Goal: Task Accomplishment & Management: Use online tool/utility

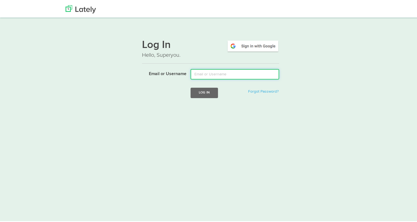
click at [242, 75] on input "Email or Username" at bounding box center [235, 73] width 89 height 10
type input "tamararey@fifth-dimension.io"
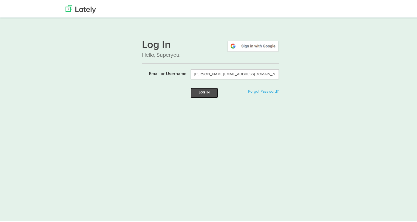
click at [213, 94] on button "Log In" at bounding box center [204, 92] width 27 height 10
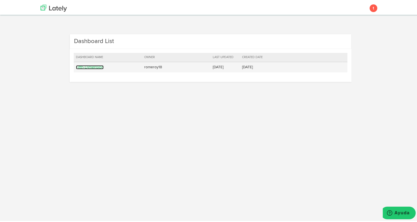
click at [86, 66] on link "Fifth-Dimension" at bounding box center [90, 66] width 28 height 4
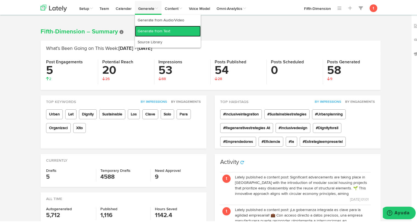
click at [151, 27] on link "Generate from Text" at bounding box center [168, 30] width 66 height 11
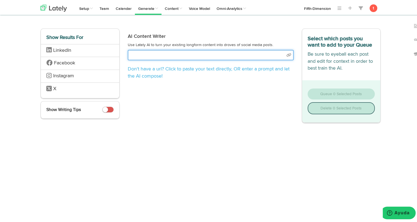
click at [214, 55] on input "text" at bounding box center [211, 54] width 166 height 10
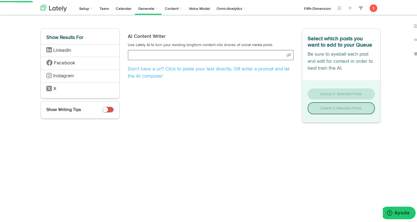
select select "academic"
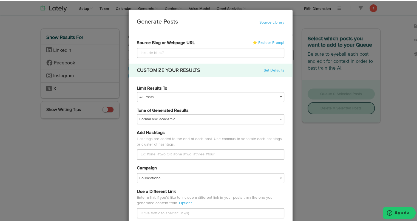
type input "[URL][DOMAIN_NAME]"
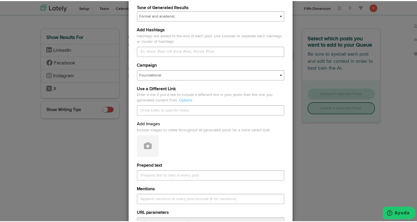
scroll to position [106, 0]
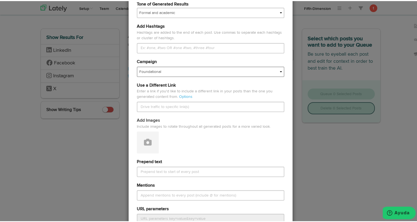
type input "[URL][DOMAIN_NAME]"
click at [202, 72] on select "Foundational Fresh Assets IMPORTED Industrias VBA Medula [PERSON_NAME] VBA <> G…" at bounding box center [211, 71] width 148 height 10
select select "67a66d21166803e04be07e7f"
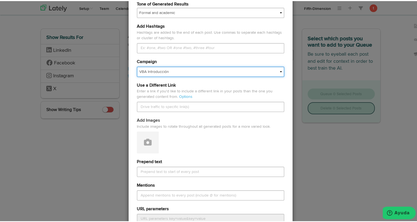
click at [137, 66] on select "Foundational Fresh Assets IMPORTED Industrias VBA Medula [PERSON_NAME] VBA <> G…" at bounding box center [211, 71] width 148 height 10
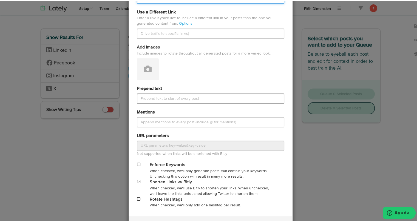
scroll to position [181, 0]
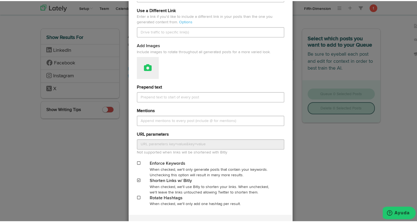
click at [146, 71] on button at bounding box center [148, 67] width 22 height 22
click at [148, 84] on link "Attach Images from Lately" at bounding box center [163, 85] width 52 height 9
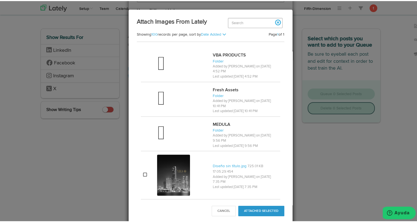
scroll to position [465, 0]
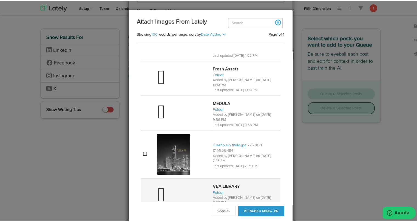
click at [176, 184] on div at bounding box center [182, 195] width 51 height 22
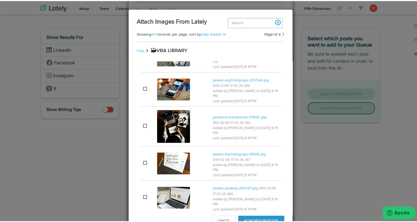
scroll to position [783, 0]
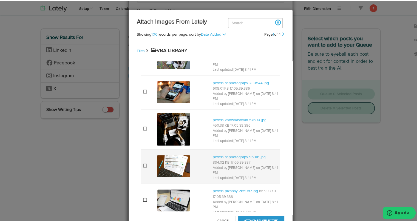
click at [175, 154] on img at bounding box center [173, 165] width 33 height 22
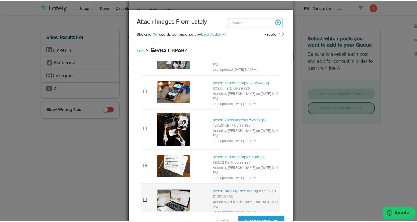
click at [168, 189] on img at bounding box center [173, 200] width 33 height 22
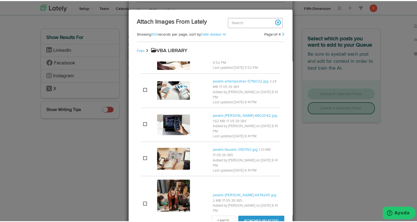
scroll to position [565, 0]
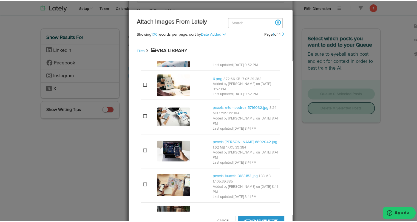
click at [168, 173] on img at bounding box center [173, 184] width 33 height 22
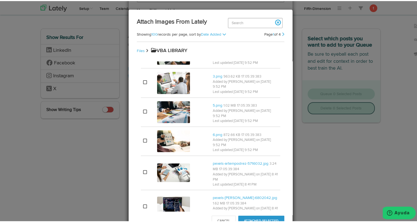
scroll to position [508, 0]
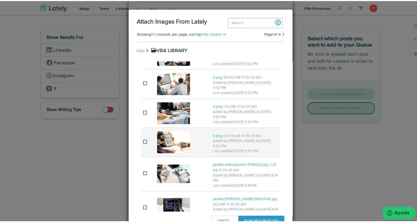
click at [171, 130] on img at bounding box center [173, 141] width 33 height 22
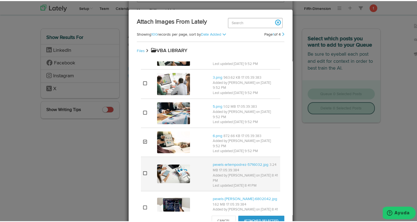
click at [166, 164] on img at bounding box center [173, 173] width 33 height 19
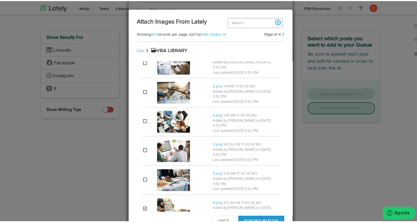
scroll to position [441, 0]
click at [166, 168] on img at bounding box center [173, 179] width 33 height 22
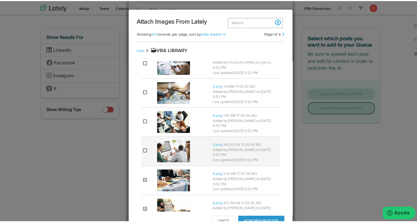
click at [172, 139] on img at bounding box center [173, 150] width 33 height 22
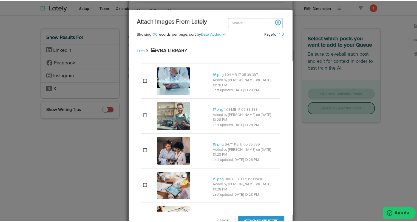
scroll to position [1504, 0]
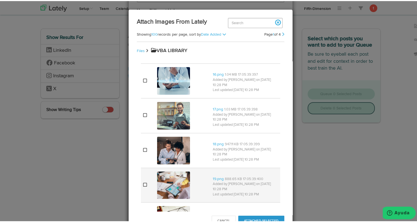
click at [172, 171] on img at bounding box center [173, 185] width 33 height 28
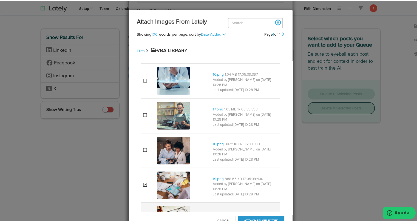
click at [170, 205] on img at bounding box center [173, 219] width 33 height 28
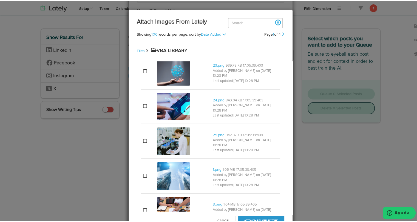
scroll to position [1757, 0]
click at [174, 196] on img at bounding box center [173, 210] width 33 height 28
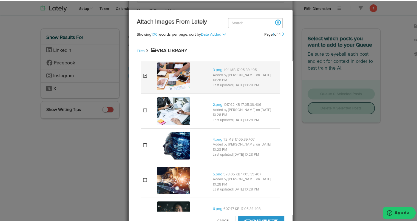
scroll to position [1892, 0]
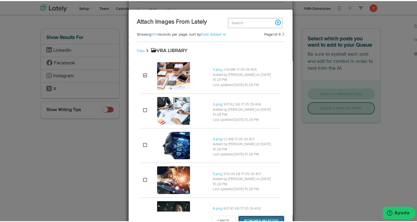
click at [243, 218] on button "Attached Selected" at bounding box center [261, 220] width 46 height 10
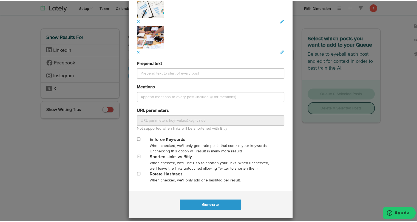
scroll to position [458, 0]
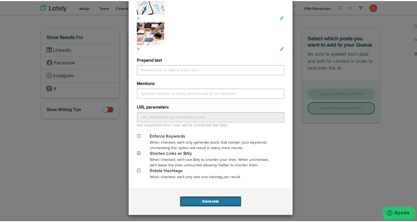
click at [218, 202] on button "Generate" at bounding box center [210, 200] width 61 height 10
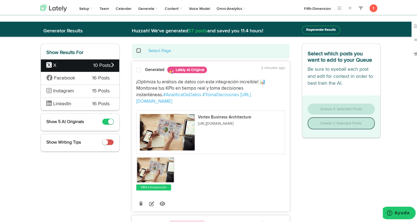
click at [151, 76] on div "¡Optimiza tu análisis de datos con esta integración increíble! 📊 Monitorea tus …" at bounding box center [210, 133] width 157 height 116
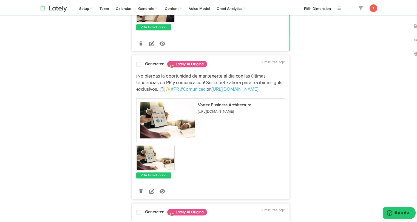
click at [148, 73] on span "¡No pierdas la oportunidad de mantenerte al día con las últimas tendencias en P…" at bounding box center [209, 82] width 147 height 18
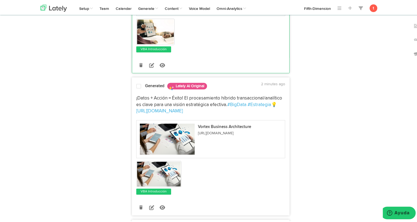
scroll to position [291, 0]
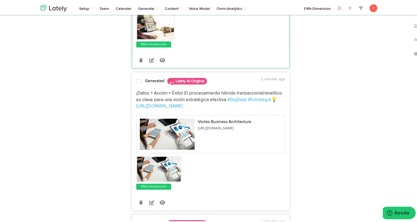
click at [140, 78] on div at bounding box center [138, 81] width 13 height 7
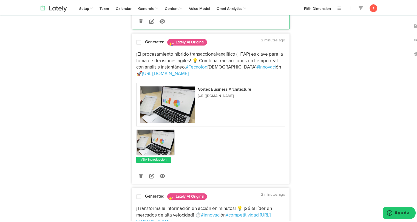
click at [145, 51] on span "¡El procesamiento híbrido transaccional/analítico (HTAP) es clave para la toma …" at bounding box center [210, 60] width 148 height 18
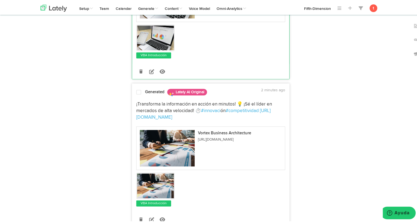
scroll to position [580, 0]
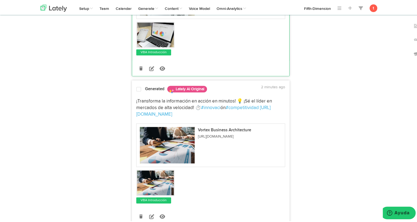
click at [133, 97] on div "¡Transforma la información en acción en minutos! 💡 ¡Sé el líder en mercados de …" at bounding box center [210, 106] width 157 height 19
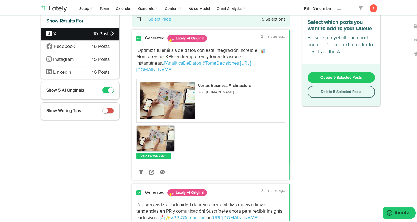
scroll to position [0, 0]
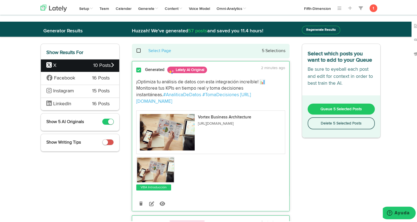
click at [333, 108] on span "Queue 5 Selected Posts" at bounding box center [341, 108] width 41 height 4
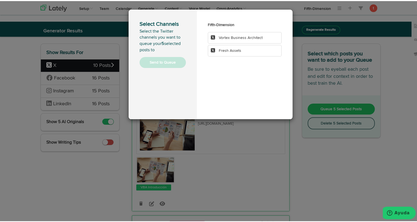
click at [244, 36] on span "Vortex Business Architect" at bounding box center [241, 37] width 44 height 4
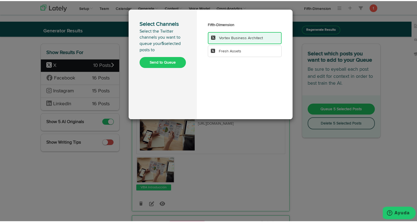
click at [175, 57] on button "Send to Queue" at bounding box center [163, 61] width 46 height 11
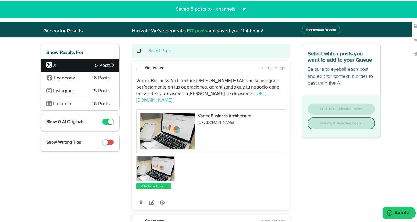
click at [87, 77] on div "Facebook 16 Posts" at bounding box center [80, 77] width 78 height 13
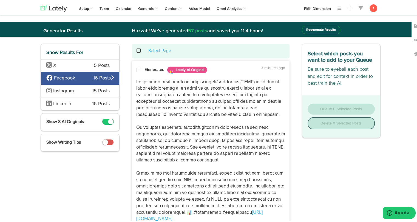
click at [145, 83] on p "[URL][DOMAIN_NAME]" at bounding box center [210, 150] width 149 height 144
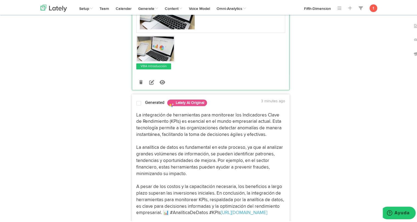
scroll to position [240, 0]
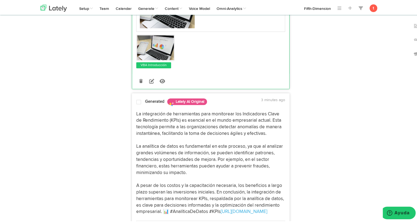
click at [144, 121] on p "La integración de herramientas para monitorear los Indicadores Clave de Rendimi…" at bounding box center [210, 162] width 149 height 105
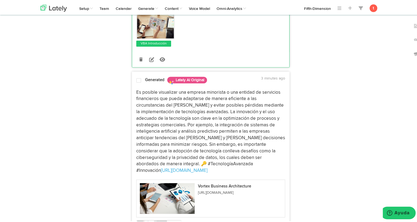
scroll to position [495, 0]
click at [150, 109] on p "Es posible visualizar una empresa minorista o una entidad de servicios financie…" at bounding box center [210, 130] width 149 height 85
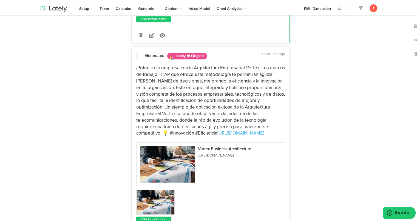
click at [157, 93] on p "¡Potencia tu empresa con la Arquitectura Empresarial Vortex! Los marcos de trab…" at bounding box center [210, 100] width 149 height 72
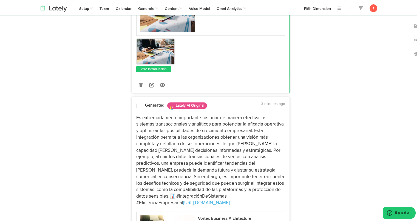
click at [151, 136] on p "Es extremadamente importante fusionar de manera efectiva los sistemas transacci…" at bounding box center [210, 159] width 149 height 91
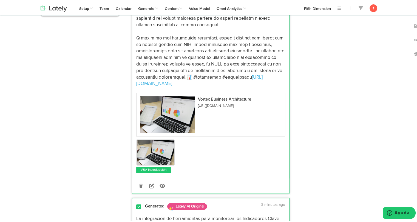
scroll to position [0, 0]
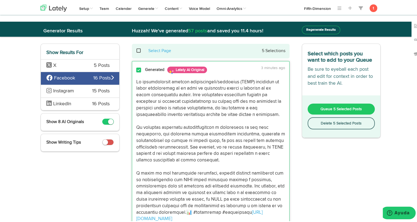
click at [323, 109] on span "Queue 5 Selected Posts" at bounding box center [341, 108] width 41 height 4
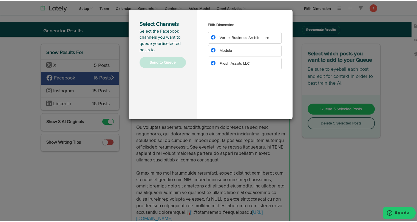
click at [254, 35] on span "Vortex Business Architecture" at bounding box center [245, 37] width 50 height 4
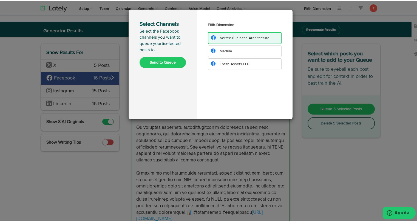
click at [177, 60] on button "Send to Queue" at bounding box center [163, 61] width 46 height 11
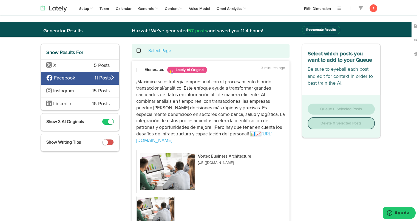
click at [77, 91] on span "Instagram" at bounding box center [65, 90] width 38 height 7
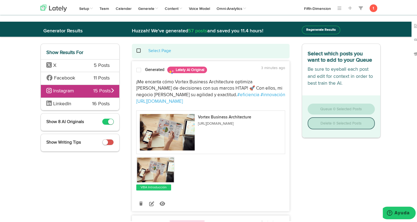
click at [141, 76] on div "¡Me encanta cómo Vortex Business Architecture optimiza [PERSON_NAME] de decisio…" at bounding box center [210, 133] width 157 height 116
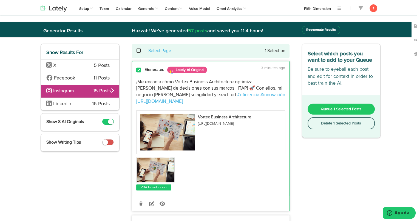
click at [141, 76] on div "¡Me encanta cómo Vortex Business Architecture optimiza [PERSON_NAME] de decisio…" at bounding box center [210, 133] width 157 height 116
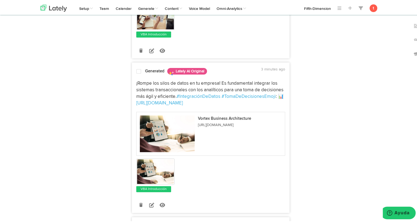
scroll to position [156, 0]
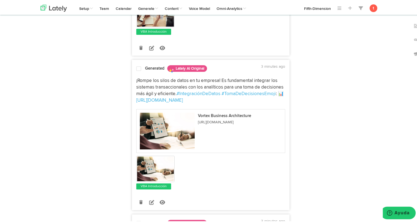
click at [140, 78] on p "¡Rompe los silos de datos en tu empresa! Es fundamental integrar los sistemas t…" at bounding box center [210, 90] width 149 height 26
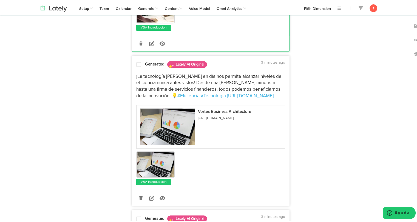
scroll to position [320, 0]
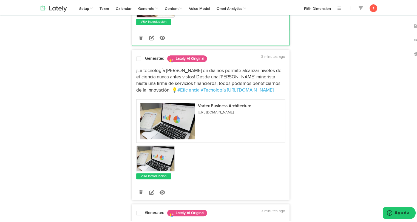
click at [140, 73] on p "¡La tecnología [PERSON_NAME] en día nos permite alcanzar niveles de eficiencia …" at bounding box center [210, 80] width 149 height 26
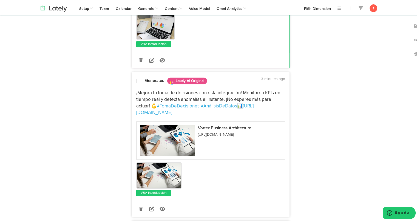
scroll to position [468, 0]
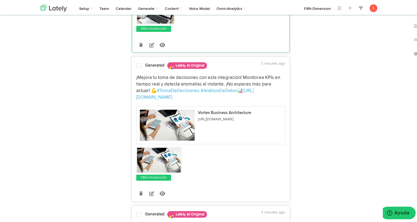
click at [145, 74] on p "¡Mejora tu toma de decisiones con esta integración! Monitorea KPIs en tiempo re…" at bounding box center [210, 87] width 149 height 26
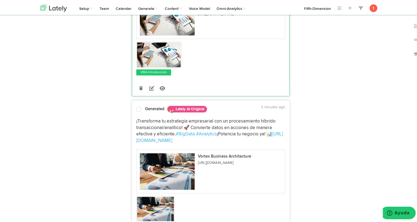
scroll to position [577, 0]
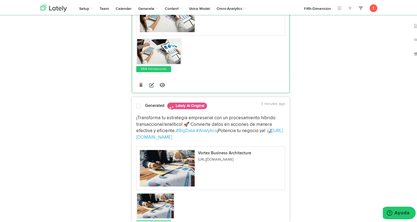
click at [142, 114] on p "¡Transforma tu estrategia empresarial con un procesamiento híbrido transacciona…" at bounding box center [210, 127] width 149 height 26
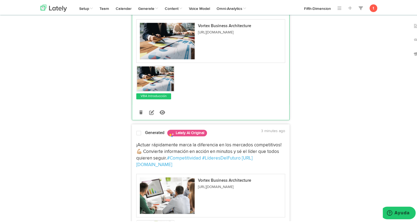
scroll to position [705, 0]
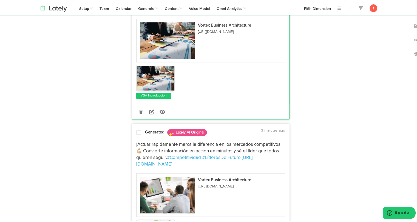
click at [137, 140] on p "¡Actuar rápidamente marca la diferencia en los mercados competitivos! 💪🏼 Convie…" at bounding box center [210, 153] width 149 height 26
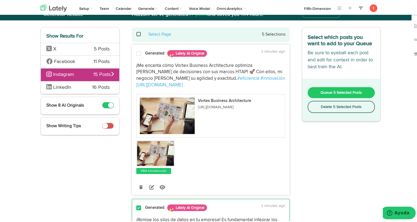
scroll to position [0, 0]
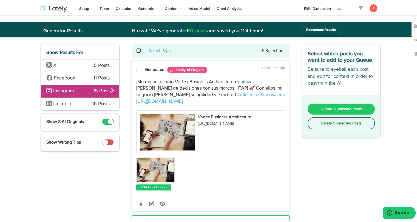
click at [321, 107] on span "Queue 5 Selected Posts" at bounding box center [341, 108] width 41 height 4
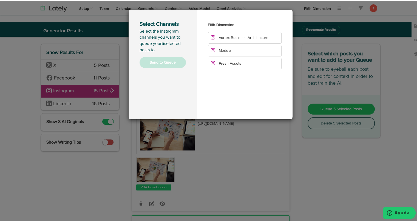
click at [254, 39] on span "Vortex Business Architecture" at bounding box center [244, 37] width 50 height 4
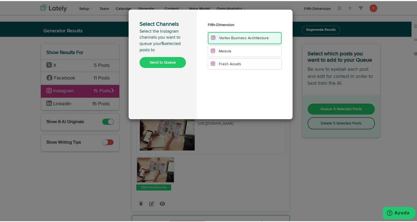
click at [158, 58] on button "Send to Queue" at bounding box center [163, 61] width 46 height 11
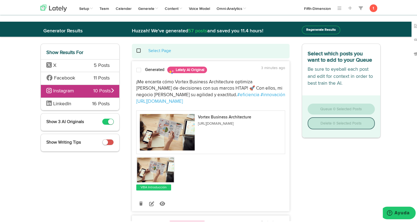
click at [88, 105] on div "LinkedIn 16 Posts" at bounding box center [80, 103] width 78 height 13
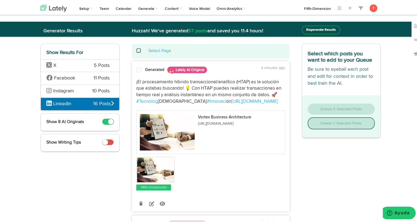
click at [153, 82] on span "¡El procesamiento híbrido transaccional/analítico (HTAP) es la solución que est…" at bounding box center [209, 88] width 146 height 18
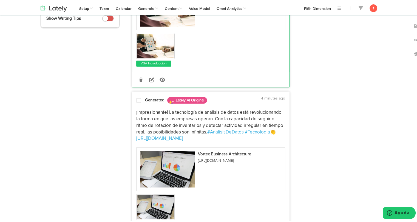
click at [145, 110] on span "¡Impresionante! La tecnología de análisis de datos está revolucionando la forma…" at bounding box center [210, 121] width 148 height 24
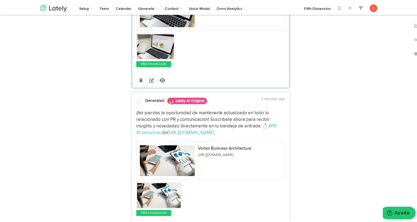
scroll to position [285, 0]
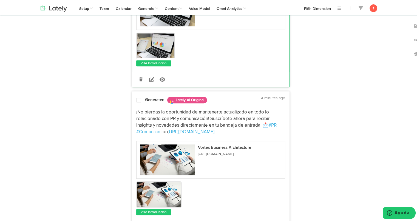
click at [144, 119] on span "¡No pierdas la oportunidad de mantenerte actualizado en todo lo relacionado con…" at bounding box center [203, 118] width 135 height 18
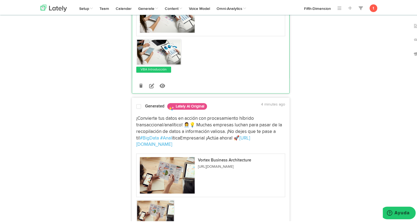
scroll to position [431, 0]
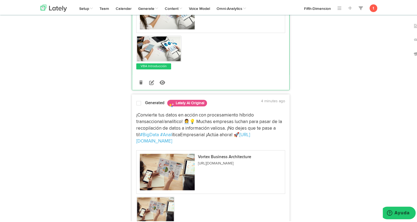
click at [141, 120] on span "¡Convierte tus datos en acción con procesamiento híbrido transaccional/analític…" at bounding box center [209, 124] width 147 height 24
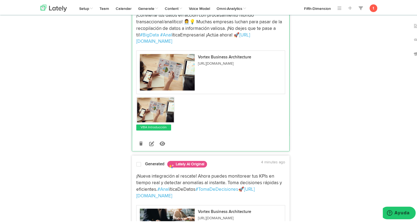
scroll to position [534, 0]
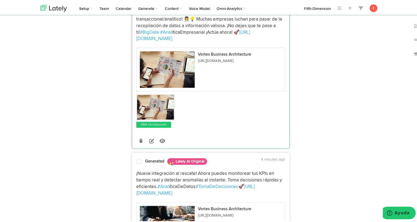
click at [140, 170] on span "¡Nueva integración al rescate! Ahora puedes monitorear tus KPIs en tiempo real …" at bounding box center [209, 179] width 147 height 18
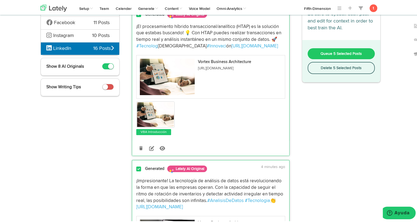
scroll to position [0, 0]
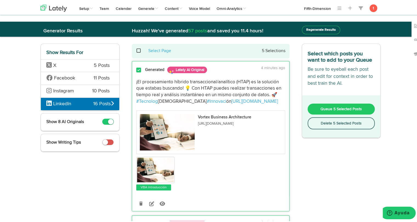
click at [322, 109] on span "Queue 5 Selected Posts" at bounding box center [341, 108] width 41 height 4
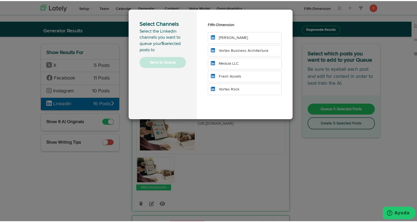
click at [257, 52] on li "Vortex Business Architecture" at bounding box center [245, 50] width 74 height 12
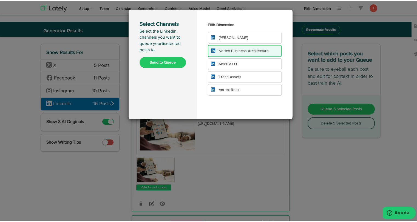
click at [168, 63] on button "Send to Queue" at bounding box center [163, 61] width 46 height 11
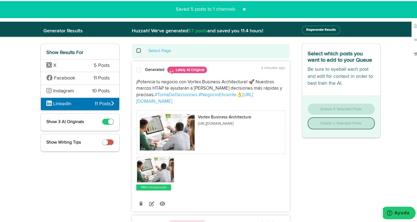
click at [242, 11] on span at bounding box center [244, 8] width 9 height 9
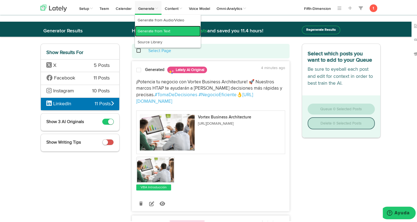
click at [143, 32] on link "Generate from Text" at bounding box center [168, 30] width 66 height 11
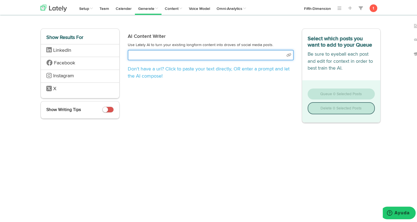
click at [178, 54] on input "text" at bounding box center [211, 54] width 166 height 10
select select "academic"
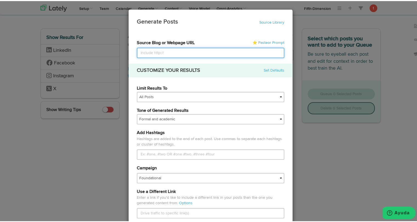
paste input "[URL][DOMAIN_NAME]"
type input "[URL][DOMAIN_NAME]"
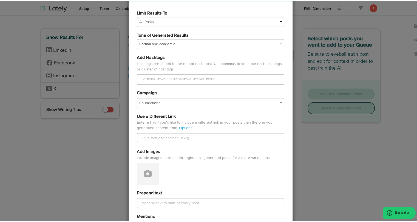
scroll to position [77, 0]
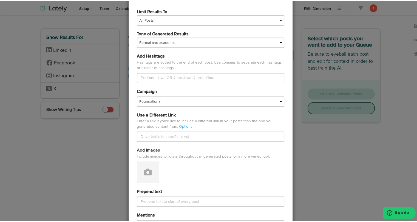
type input "[URL][DOMAIN_NAME]"
click at [167, 102] on select "Foundational Fresh Assets IMPORTED Industrias VBA Medula [PERSON_NAME] VBA <> G…" at bounding box center [211, 100] width 148 height 10
select select "680bda8a6d57bf2a4779c5fd"
click at [137, 95] on select "Foundational Fresh Assets IMPORTED Industrias VBA Medula [PERSON_NAME] VBA <> G…" at bounding box center [211, 100] width 148 height 10
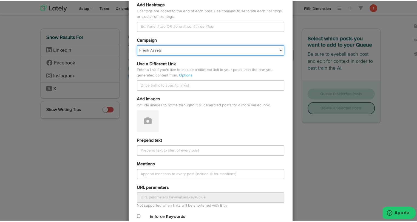
scroll to position [131, 0]
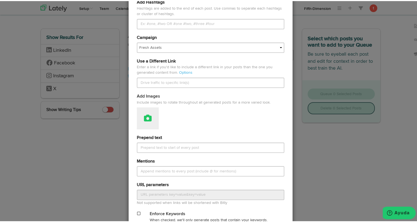
click at [150, 119] on button at bounding box center [148, 117] width 22 height 22
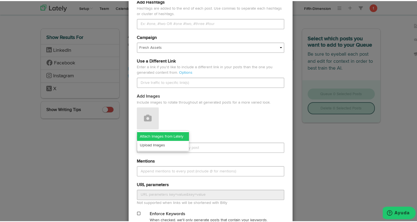
click at [148, 136] on link "Attach Images from Lately" at bounding box center [163, 135] width 52 height 9
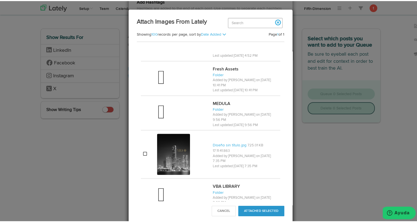
scroll to position [429, 0]
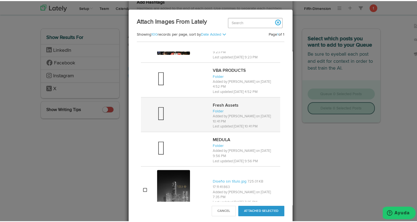
click at [162, 113] on span at bounding box center [161, 113] width 8 height 15
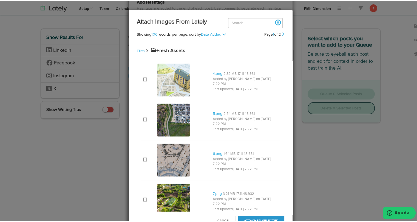
scroll to position [87, 0]
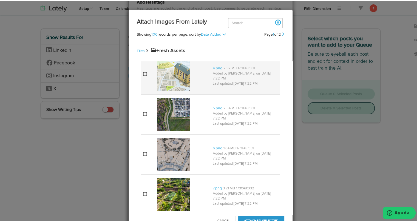
click at [204, 85] on div at bounding box center [182, 73] width 51 height 35
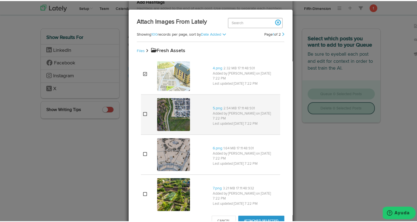
click at [199, 112] on div at bounding box center [182, 113] width 51 height 35
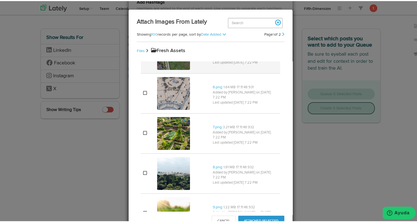
scroll to position [148, 0]
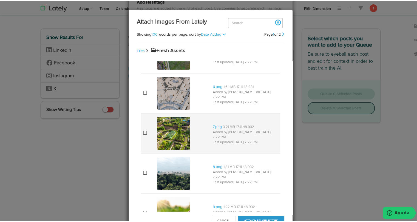
click at [186, 126] on img at bounding box center [173, 132] width 33 height 33
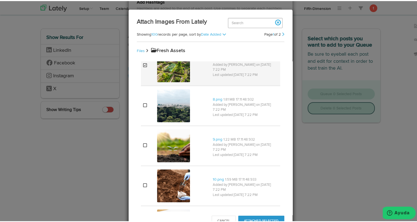
scroll to position [216, 0]
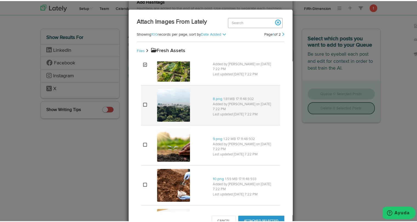
click at [192, 112] on div at bounding box center [182, 104] width 51 height 35
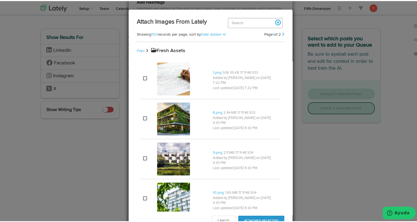
scroll to position [364, 0]
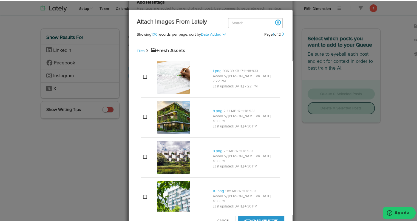
click at [192, 112] on div at bounding box center [182, 116] width 51 height 35
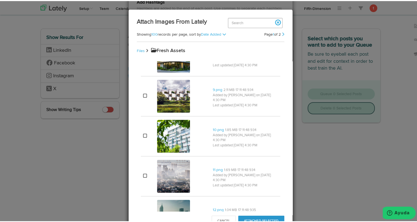
scroll to position [426, 0]
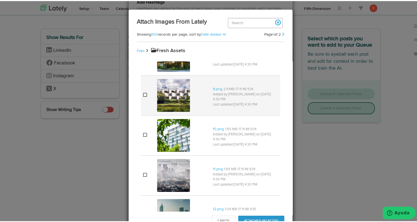
click at [194, 104] on div at bounding box center [182, 94] width 51 height 35
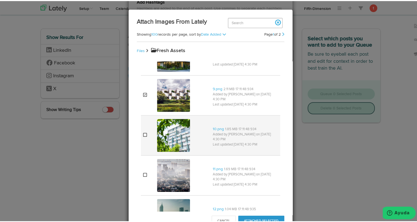
click at [197, 131] on div at bounding box center [182, 134] width 51 height 35
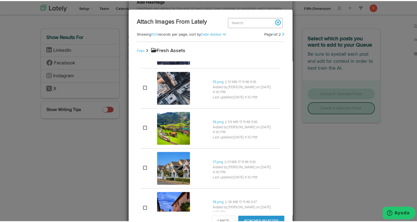
scroll to position [674, 0]
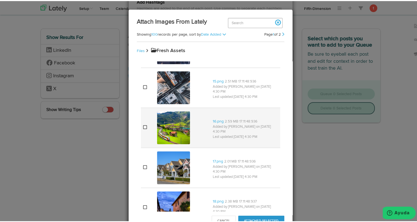
click at [192, 128] on div at bounding box center [182, 126] width 51 height 35
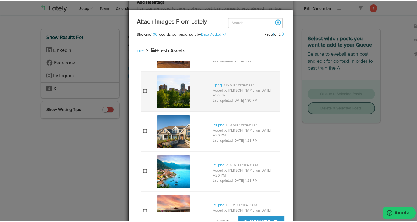
click at [190, 97] on div at bounding box center [182, 90] width 51 height 35
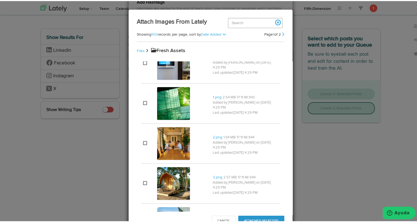
click at [190, 97] on div at bounding box center [182, 102] width 51 height 35
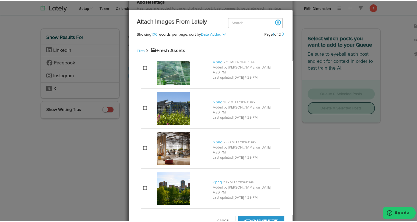
scroll to position [1536, 0]
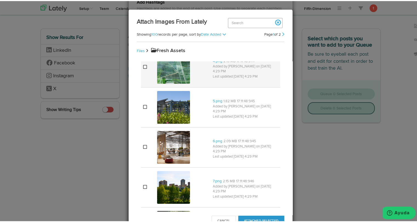
click at [197, 77] on div at bounding box center [182, 66] width 51 height 35
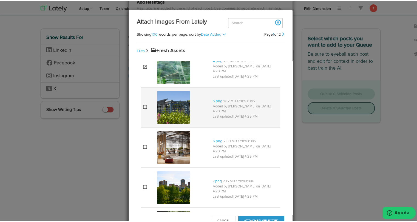
click at [189, 109] on div at bounding box center [182, 106] width 51 height 35
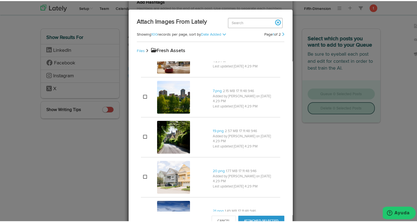
scroll to position [1626, 0]
click at [189, 109] on div at bounding box center [182, 96] width 51 height 35
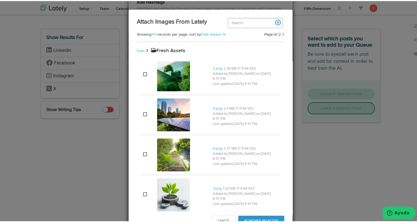
scroll to position [2423, 0]
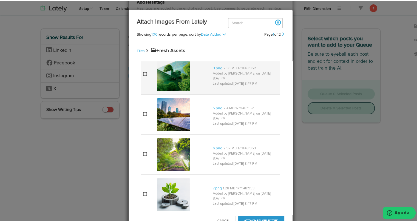
click at [182, 77] on img at bounding box center [173, 73] width 33 height 33
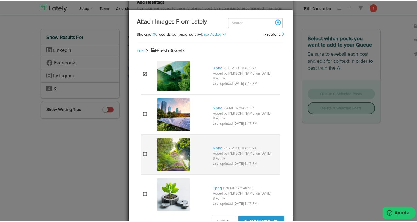
click at [177, 144] on img at bounding box center [173, 153] width 33 height 33
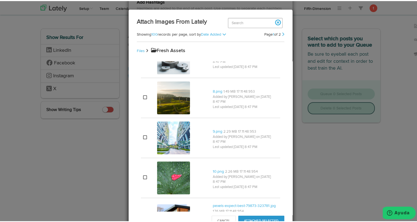
scroll to position [2558, 0]
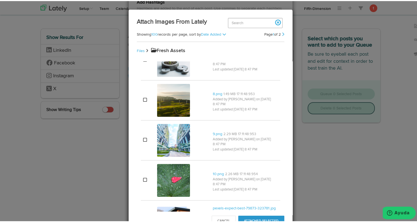
click at [177, 144] on img at bounding box center [173, 139] width 33 height 33
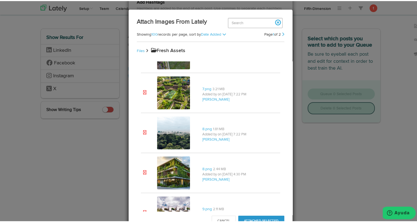
scroll to position [3950, 0]
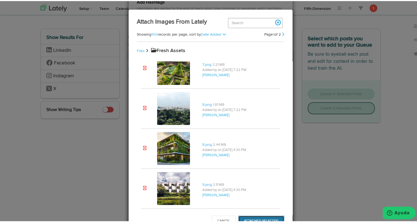
click at [240, 219] on button "Attached Selected" at bounding box center [261, 220] width 46 height 10
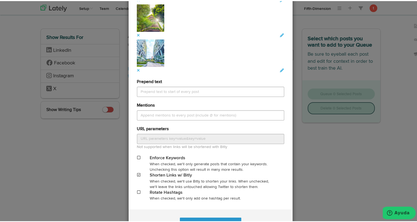
scroll to position [748, 0]
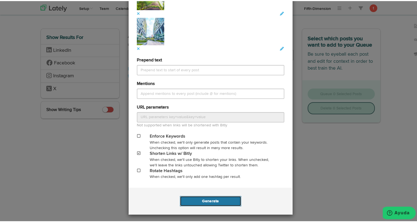
click at [203, 201] on button "Generate" at bounding box center [210, 200] width 61 height 10
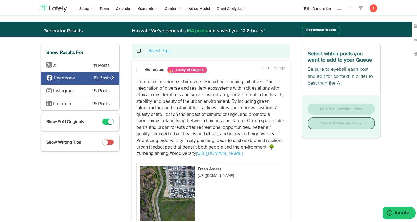
click at [69, 69] on div "X 11 Posts" at bounding box center [80, 64] width 78 height 13
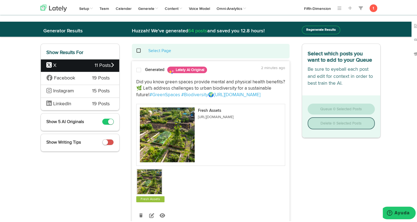
click at [151, 80] on span "Did you know green spaces provide mental and physical health benefits? 🌿 Let's …" at bounding box center [211, 88] width 150 height 18
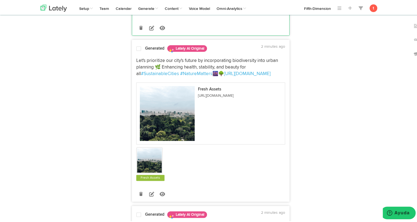
click at [150, 62] on span "Let's prioritize our city's future by incorporating biodiversity into urban pla…" at bounding box center [207, 66] width 143 height 18
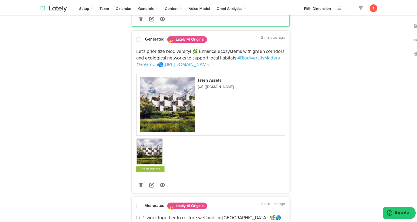
scroll to position [361, 0]
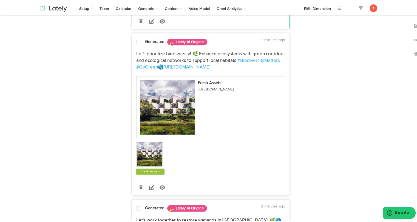
click at [147, 57] on span "Let's prioritize biodiversity! 🌿 Enhance ecosystems with green corridors and ec…" at bounding box center [211, 56] width 150 height 11
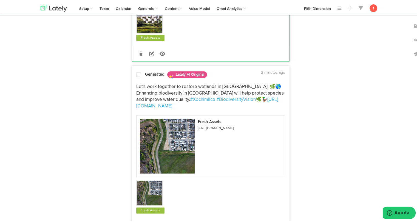
scroll to position [498, 0]
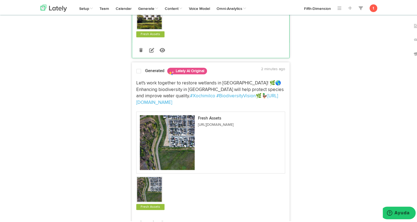
click at [143, 84] on span "Let's work together to restore wetlands in [GEOGRAPHIC_DATA]! 🌿🌎 Enhancing biod…" at bounding box center [210, 89] width 149 height 18
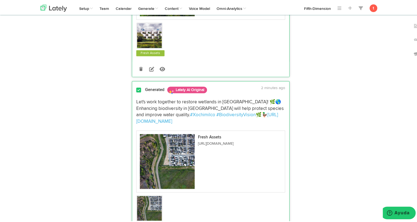
scroll to position [479, 0]
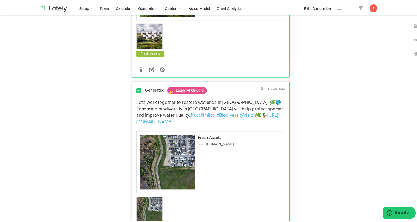
click at [142, 97] on div "Let's work together to restore wetlands in [GEOGRAPHIC_DATA]! 🌿🌎 Enhancing biod…" at bounding box center [210, 163] width 157 height 134
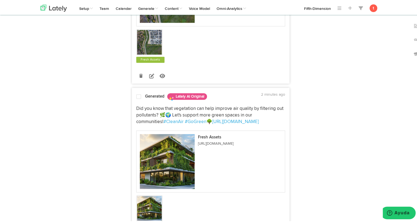
scroll to position [646, 0]
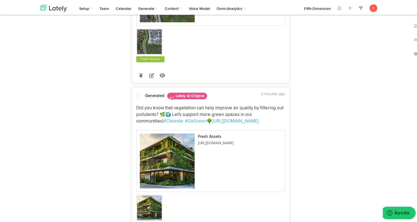
click at [137, 105] on span "Did you know that vegetation can help improve air quality by filtering out poll…" at bounding box center [210, 114] width 148 height 18
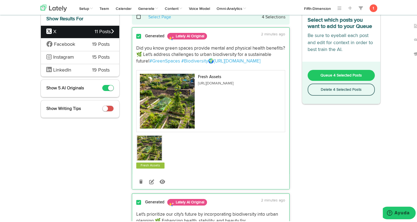
scroll to position [0, 0]
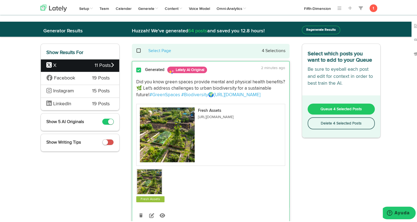
click at [339, 109] on span "Queue 4 Selected Posts" at bounding box center [341, 108] width 41 height 4
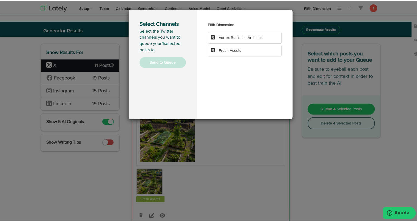
click at [248, 48] on li "Fresh Assets" at bounding box center [245, 50] width 74 height 12
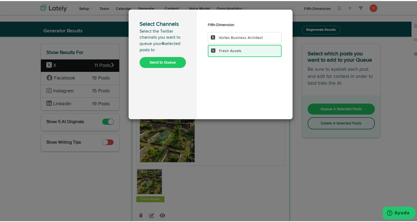
click at [155, 67] on div "Select Channels Select the Twitter channels you want to queue your 4 selected p…" at bounding box center [163, 64] width 68 height 110
click at [155, 64] on button "Send to Queue" at bounding box center [163, 61] width 46 height 11
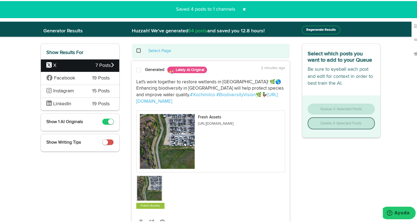
click at [86, 77] on div "Facebook 19 Posts" at bounding box center [80, 77] width 78 height 13
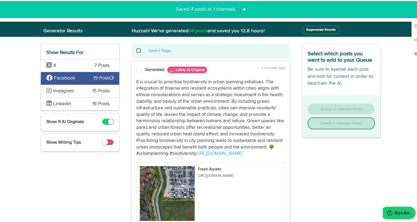
click at [160, 89] on p "It is crucial to prioritize biodiversity in urban planning initiatives. The int…" at bounding box center [210, 117] width 149 height 78
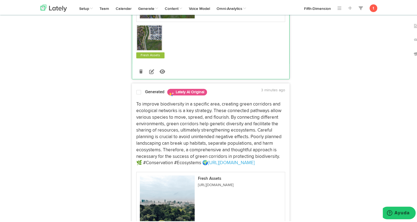
click at [152, 122] on p "To improve biodiversity in a specific area, creating green corridors and ecolog…" at bounding box center [210, 132] width 149 height 65
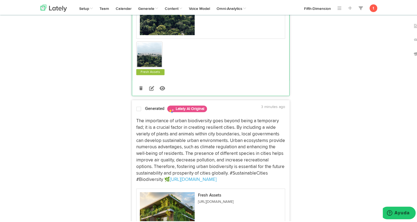
click at [145, 154] on p "The importance of urban biodiversity goes beyond being a temporary fad; it is a…" at bounding box center [210, 149] width 149 height 65
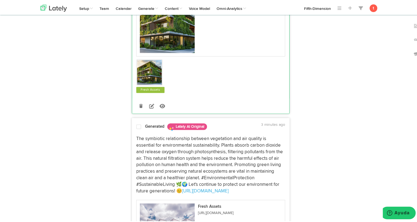
scroll to position [593, 0]
click at [145, 154] on p "The symbiotic relationship between vegetation and air quality is essential for …" at bounding box center [210, 163] width 149 height 59
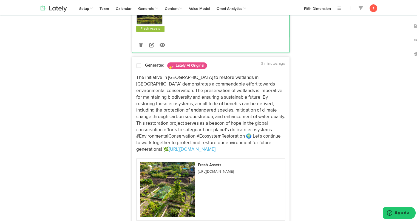
scroll to position [863, 0]
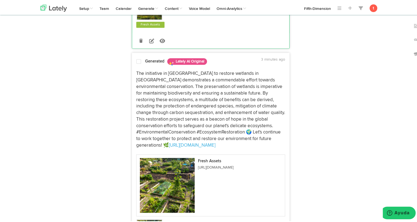
click at [149, 118] on p "The initiative in [GEOGRAPHIC_DATA] to restore wetlands in [GEOGRAPHIC_DATA] de…" at bounding box center [210, 108] width 149 height 78
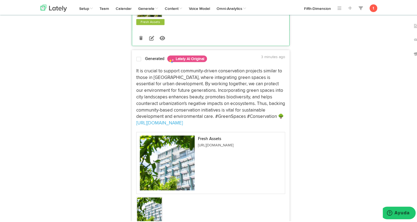
scroll to position [1106, 0]
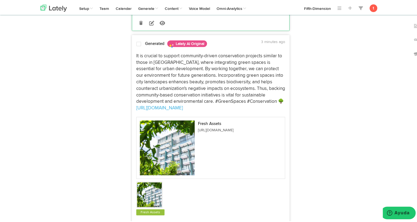
click at [164, 88] on p "It is crucial to support community-driven conservation projects similar to thos…" at bounding box center [210, 81] width 149 height 59
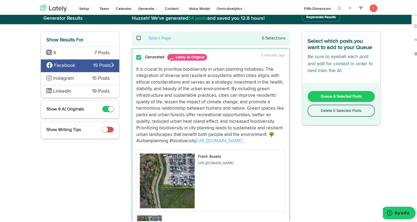
scroll to position [0, 0]
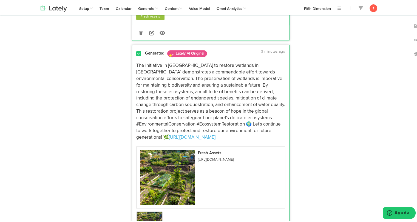
click at [164, 88] on p "The initiative in [GEOGRAPHIC_DATA] to restore wetlands in [GEOGRAPHIC_DATA] de…" at bounding box center [210, 100] width 149 height 78
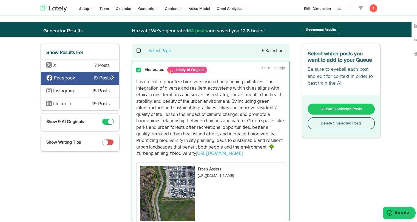
click at [328, 106] on span "Queue 5 Selected Posts" at bounding box center [341, 108] width 41 height 4
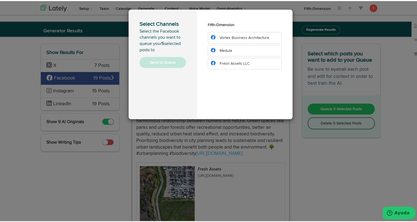
click at [228, 62] on span "Fresh Assets LLC" at bounding box center [235, 63] width 30 height 4
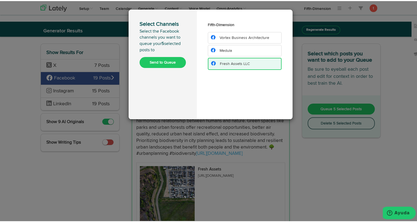
click at [164, 65] on button "Send to Queue" at bounding box center [163, 61] width 46 height 11
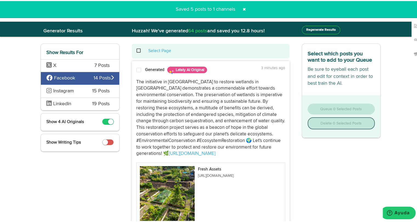
click at [83, 85] on div "Instagram 15 Posts" at bounding box center [80, 90] width 78 height 13
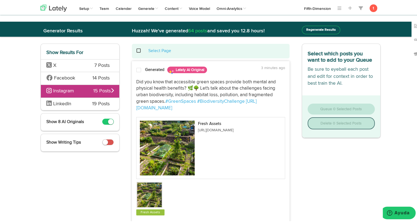
click at [146, 86] on p "Did you know that accessible green spaces provide both mental and physical heal…" at bounding box center [210, 94] width 149 height 33
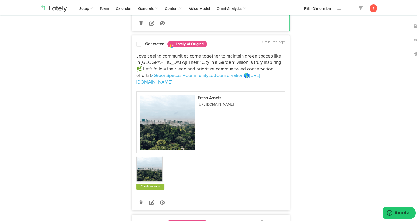
scroll to position [197, 0]
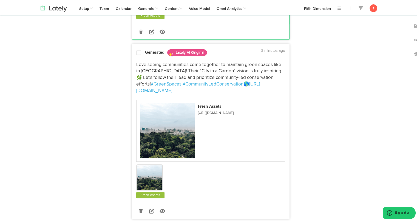
click at [147, 68] on p "Love seeing communities come together to maintain green spaces like in [GEOGRAP…" at bounding box center [210, 77] width 149 height 33
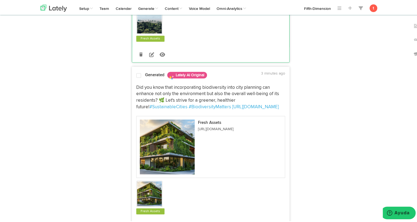
scroll to position [360, 0]
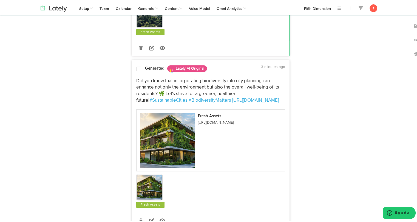
click at [146, 77] on p "Did you know that incorporating biodiversity into city planning can enhance not…" at bounding box center [210, 90] width 149 height 26
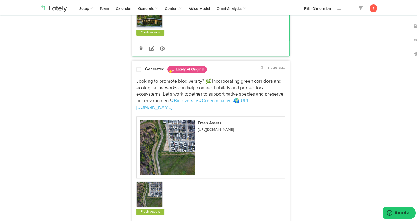
scroll to position [541, 0]
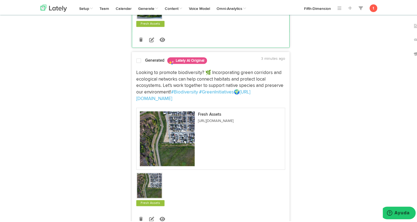
click at [144, 69] on p "Looking to promote biodiversity? 🌿 Incorporating green corridors and ecological…" at bounding box center [210, 85] width 149 height 33
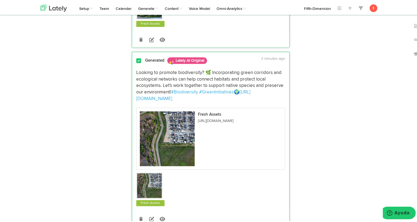
click at [144, 69] on p "Looking to promote biodiversity? 🌿 Incorporating green corridors and ecological…" at bounding box center [210, 85] width 149 height 33
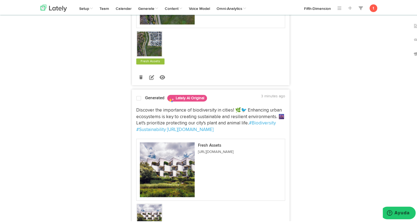
scroll to position [689, 0]
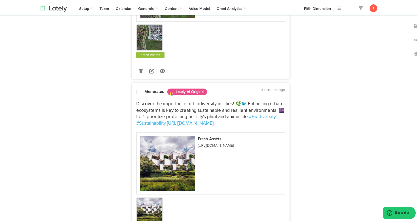
click at [141, 100] on p "Discover the importance of biodiversity in cities! 🌿🐦 Enhancing urban ecosystem…" at bounding box center [210, 113] width 149 height 26
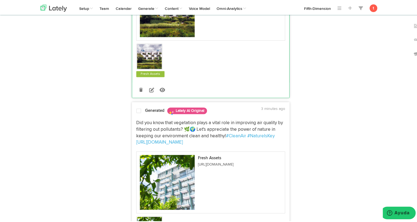
scroll to position [851, 0]
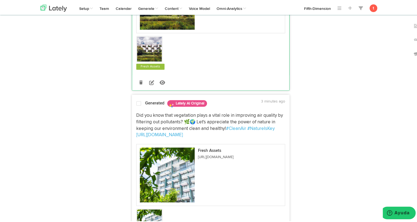
click at [137, 112] on p "Did you know that vegetation plays a vital role in improving air quality by fil…" at bounding box center [210, 124] width 149 height 26
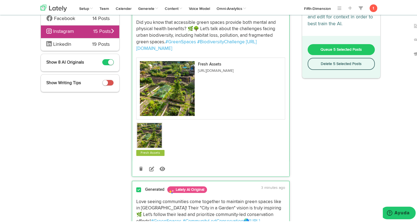
scroll to position [0, 0]
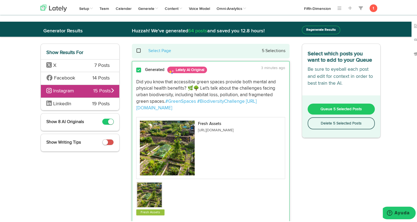
click at [328, 109] on span "Queue 5 Selected Posts" at bounding box center [341, 108] width 41 height 4
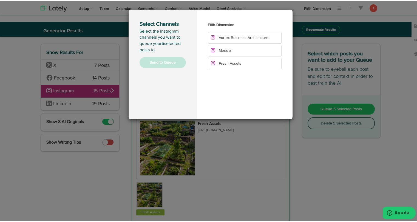
click at [229, 64] on span "Fresh Assets" at bounding box center [230, 63] width 22 height 4
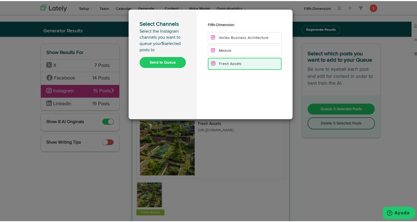
click at [172, 63] on button "Send to Queue" at bounding box center [163, 61] width 46 height 11
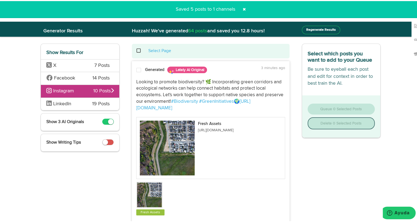
click at [75, 103] on span "LinkedIn" at bounding box center [65, 103] width 38 height 7
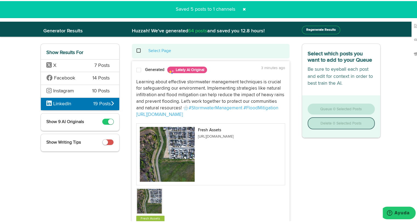
click at [149, 77] on div "Learning about effective stormwater management techniques is crucial for safegu…" at bounding box center [210, 148] width 157 height 147
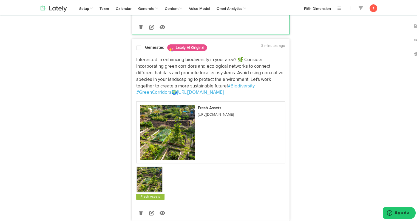
scroll to position [206, 0]
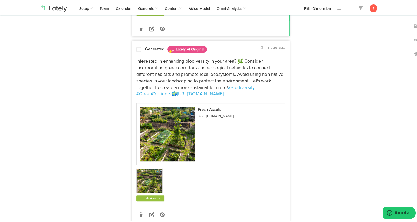
click at [146, 79] on span "Interested in enhancing biodiversity in your area? 🌿 Consider incorporating gre…" at bounding box center [210, 73] width 148 height 31
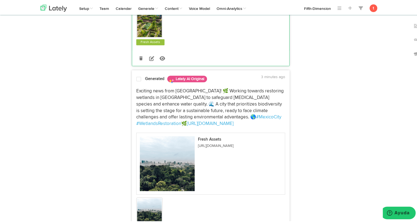
scroll to position [373, 0]
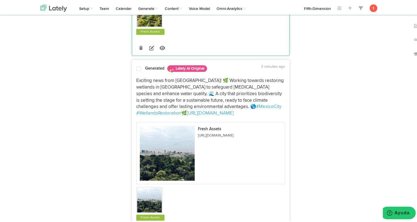
click at [145, 90] on span "Exciting news from [GEOGRAPHIC_DATA]! 🌿 Working towards restoring wetlands in […" at bounding box center [210, 92] width 149 height 31
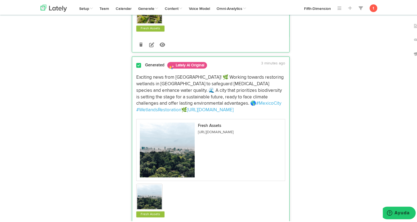
click at [155, 83] on span "Exciting news from [GEOGRAPHIC_DATA]! 🌿 Working towards restoring wetlands in […" at bounding box center [210, 89] width 149 height 31
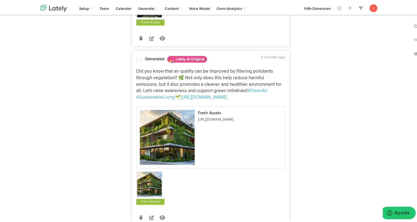
click at [146, 83] on span "Did you know that air quality can be improved by filtering pollutants through v…" at bounding box center [209, 80] width 147 height 24
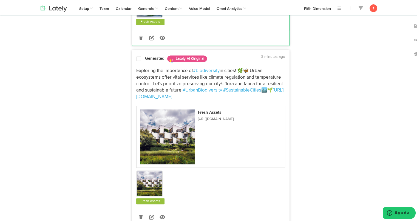
scroll to position [756, 0]
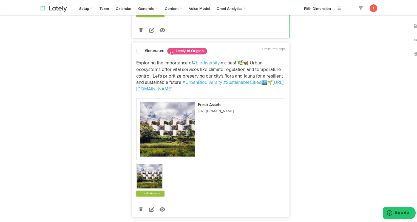
click at [146, 69] on span "in cities! 🌿🦋 Urban ecosystems offer vital services like climate regulation and…" at bounding box center [210, 72] width 148 height 24
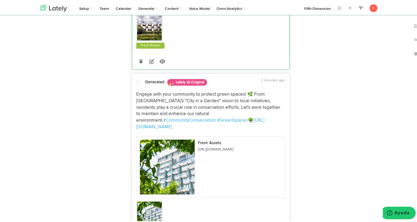
scroll to position [911, 0]
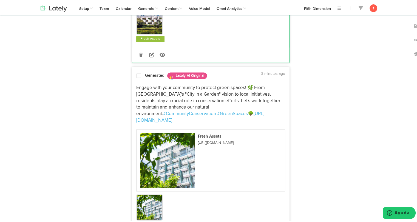
click at [143, 101] on span "Engage with your community to protect green spaces! 🌿 From [GEOGRAPHIC_DATA]'s …" at bounding box center [208, 100] width 145 height 31
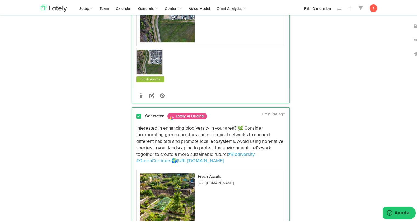
scroll to position [0, 0]
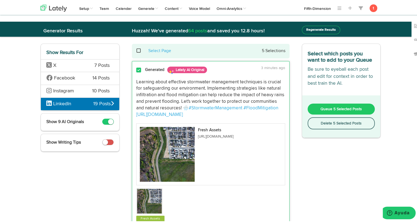
click at [314, 109] on button "Queue 5 Selected Posts" at bounding box center [341, 108] width 67 height 11
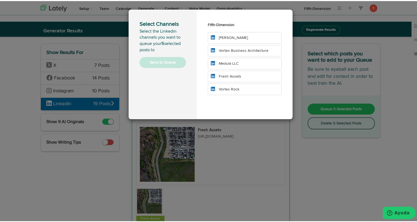
click at [244, 75] on li "Fresh Assets" at bounding box center [245, 76] width 74 height 12
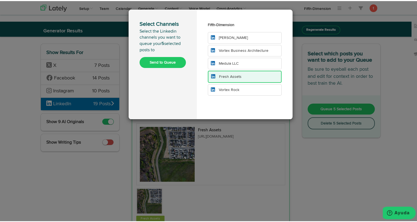
click at [162, 58] on button "Send to Queue" at bounding box center [163, 61] width 46 height 11
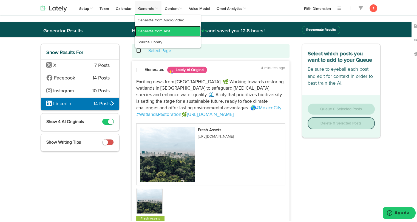
click at [148, 32] on link "Generate from Text" at bounding box center [168, 30] width 66 height 11
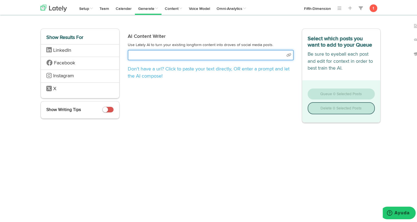
click at [179, 54] on input "text" at bounding box center [211, 54] width 166 height 10
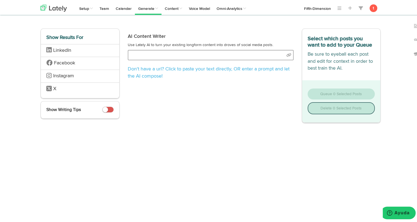
select select "academic"
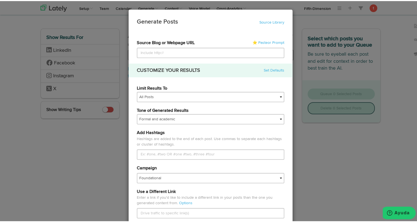
type input "[URL][DOMAIN_NAME]"
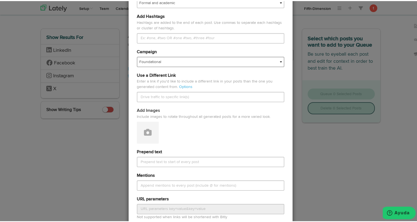
scroll to position [117, 0]
type input "[URL][DOMAIN_NAME]"
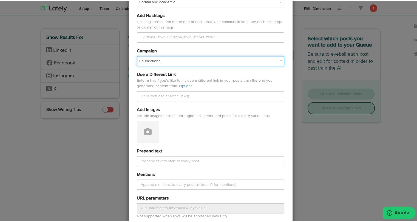
scroll to position [0, 0]
click at [168, 62] on select "Foundational Fresh Assets IMPORTED Industrias VBA Medula [PERSON_NAME] VBA <> G…" at bounding box center [211, 60] width 148 height 10
select select "68013d37430f5ce88ed7150a"
click at [137, 55] on select "Foundational Fresh Assets IMPORTED Industrias VBA Medula [PERSON_NAME] VBA <> G…" at bounding box center [211, 60] width 148 height 10
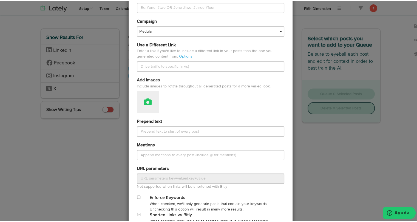
click at [146, 102] on icon at bounding box center [148, 101] width 8 height 8
click at [144, 118] on link "Attach Images from Lately" at bounding box center [163, 119] width 52 height 9
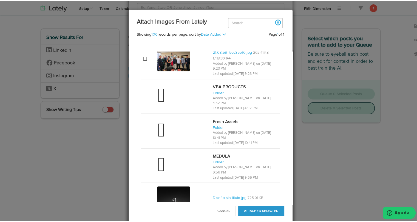
scroll to position [465, 0]
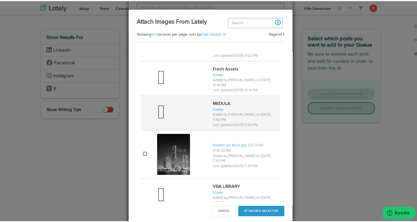
click at [169, 101] on div at bounding box center [182, 112] width 51 height 22
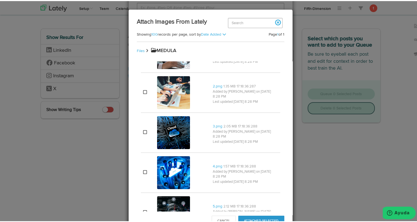
scroll to position [0, 0]
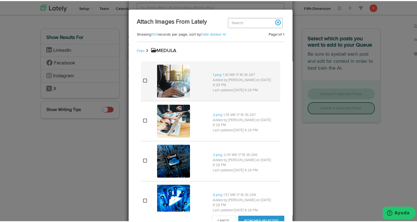
click at [211, 89] on td "1.png 1.36 MB 17:18:36:287 Added by [PERSON_NAME] on [DATE] 8:28 PM Last update…" at bounding box center [246, 80] width 70 height 40
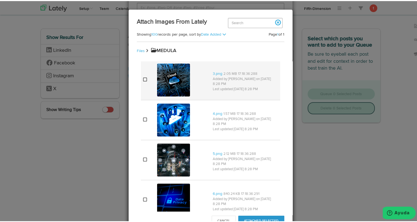
click at [194, 87] on div at bounding box center [182, 78] width 51 height 35
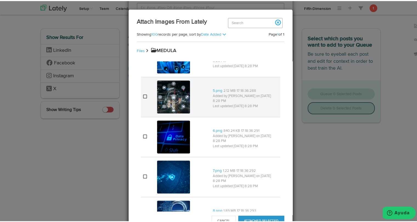
click at [187, 98] on img at bounding box center [173, 96] width 33 height 33
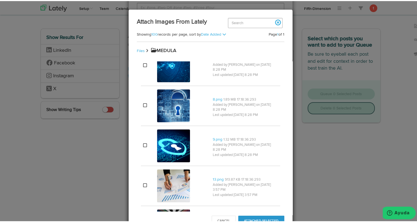
scroll to position [256, 0]
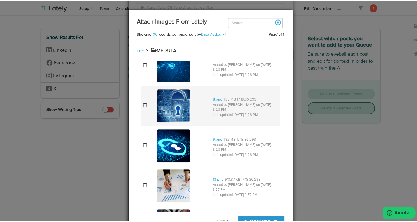
click at [184, 103] on img at bounding box center [173, 104] width 33 height 33
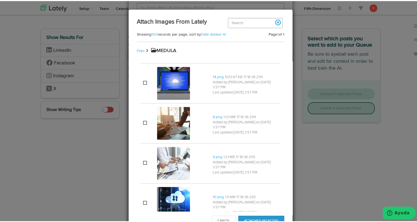
scroll to position [399, 0]
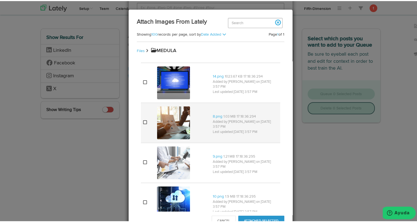
click at [176, 116] on img at bounding box center [173, 121] width 33 height 33
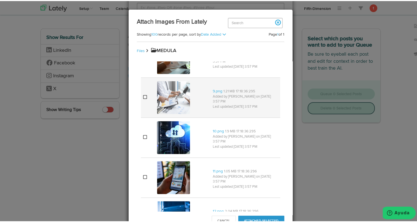
scroll to position [465, 0]
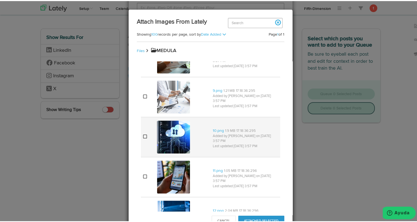
click at [167, 137] on img at bounding box center [173, 136] width 33 height 33
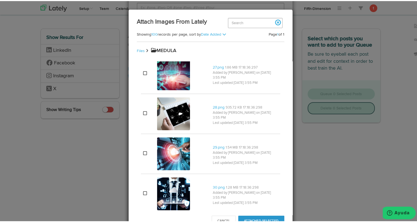
scroll to position [650, 0]
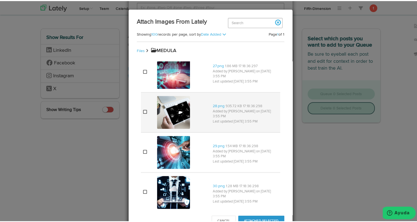
click at [175, 116] on img at bounding box center [173, 111] width 33 height 33
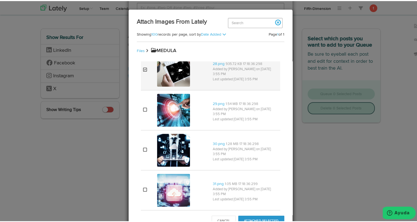
scroll to position [695, 0]
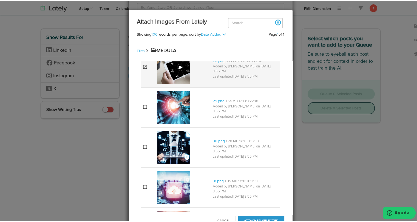
click at [175, 116] on img at bounding box center [173, 106] width 33 height 33
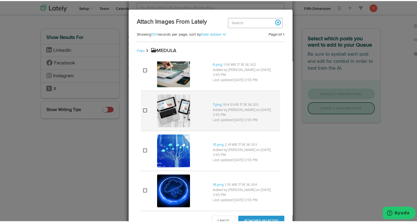
scroll to position [1102, 0]
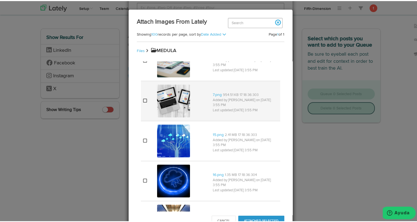
click at [172, 102] on img at bounding box center [173, 99] width 33 height 33
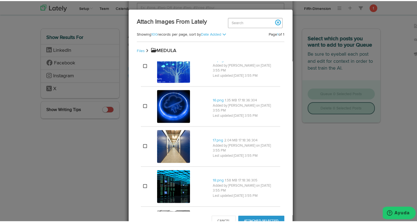
scroll to position [1177, 0]
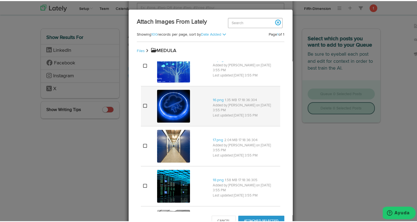
click at [164, 97] on img at bounding box center [173, 105] width 33 height 33
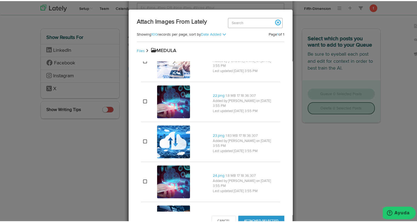
scroll to position [1422, 0]
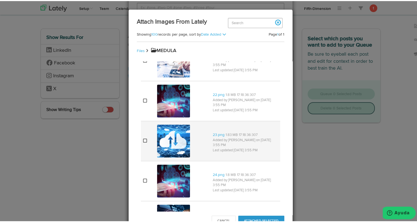
click at [168, 131] on img at bounding box center [173, 140] width 33 height 33
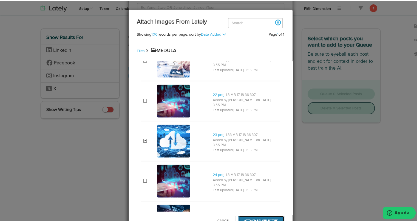
click at [254, 217] on button "Attached Selected" at bounding box center [261, 220] width 46 height 10
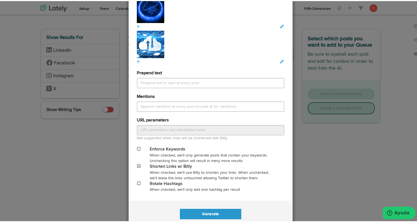
scroll to position [573, 0]
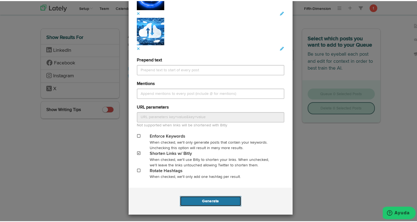
click at [216, 204] on button "Generate" at bounding box center [210, 200] width 61 height 10
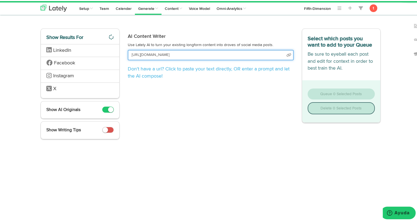
scroll to position [0, 30]
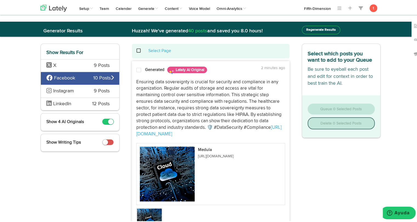
click at [185, 98] on p "Ensuring data sovereignty is crucial for security and compliance in any organiz…" at bounding box center [210, 107] width 149 height 59
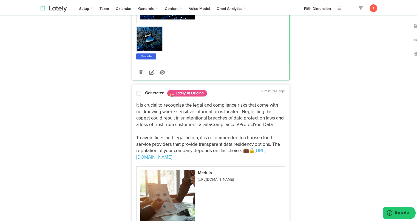
click at [176, 118] on p "It is crucial to recognize the legal and compliance risks that come with not kn…" at bounding box center [210, 130] width 149 height 59
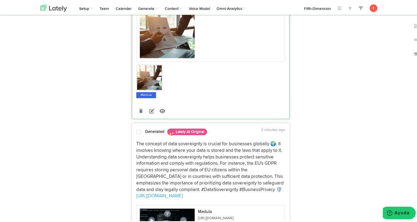
click at [160, 146] on p "The concept of data sovereignty is crucial for businesses globally 🌍. It involv…" at bounding box center [210, 169] width 149 height 59
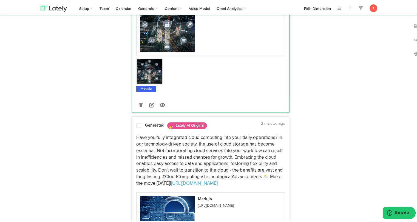
click at [157, 147] on p "Have you fully integrated cloud computing into your daily operations? In our te…" at bounding box center [210, 160] width 149 height 52
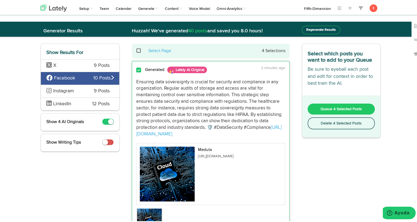
click at [327, 108] on span "Queue 4 Selected Posts" at bounding box center [341, 108] width 41 height 4
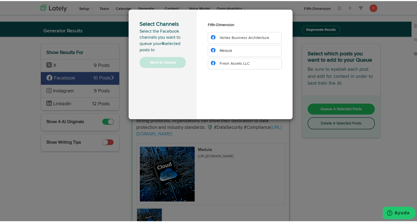
click at [213, 50] on span "Medula" at bounding box center [221, 50] width 21 height 4
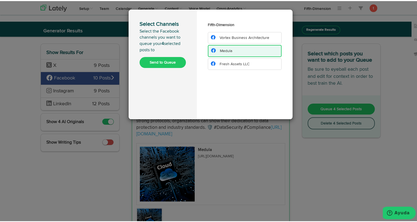
click at [170, 66] on button "Send to Queue" at bounding box center [163, 61] width 46 height 11
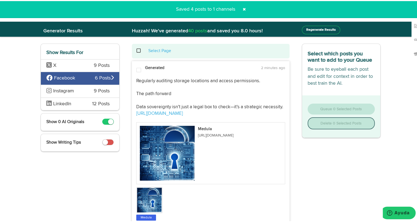
click at [49, 90] on icon at bounding box center [48, 89] width 5 height 0
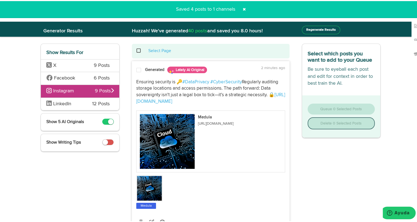
click at [137, 67] on span at bounding box center [138, 68] width 5 height 5
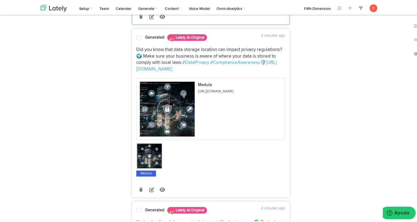
scroll to position [204, 0]
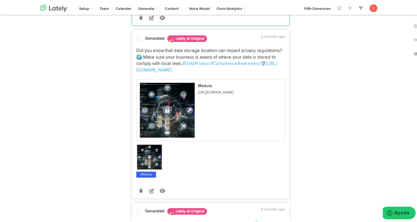
click at [142, 47] on p "Did you know that data storage location can impact privacy regulations? 🌍 Make …" at bounding box center [210, 60] width 149 height 26
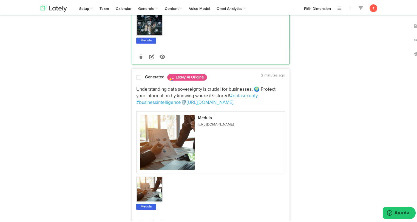
scroll to position [345, 0]
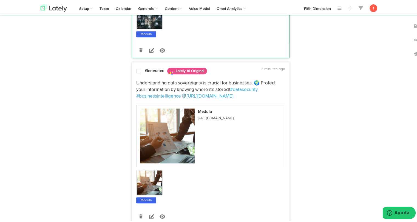
click at [139, 86] on p "Understanding data sovereignty is crucial for businesses. 🌍 Protect your inform…" at bounding box center [210, 88] width 149 height 19
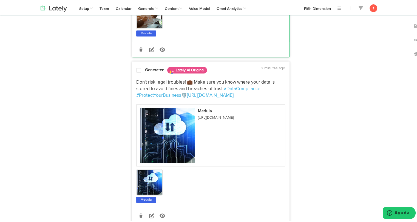
scroll to position [521, 0]
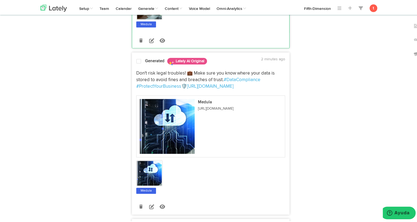
click at [142, 79] on p "Don't risk legal troubles! 💼 Make sure you know where your data is stored to av…" at bounding box center [210, 78] width 149 height 19
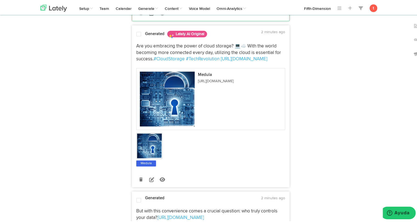
click at [148, 47] on p "Are you embracing the power of cloud storage? 💻☁️ With the world becoming more …" at bounding box center [210, 51] width 149 height 19
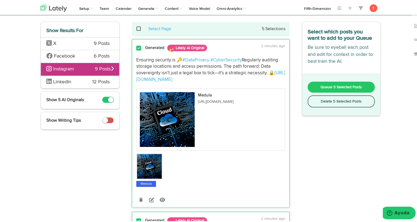
scroll to position [0, 0]
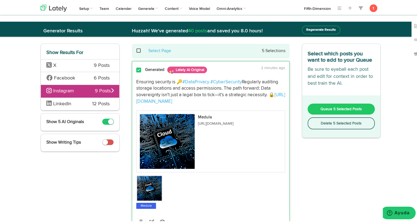
click at [325, 108] on span "Queue 5 Selected Posts" at bounding box center [341, 108] width 41 height 4
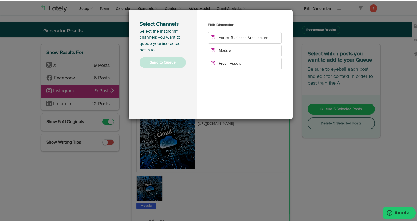
click at [230, 51] on li "Medula" at bounding box center [245, 50] width 74 height 12
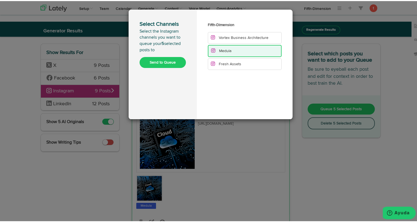
click at [166, 65] on button "Send to Queue" at bounding box center [163, 61] width 46 height 11
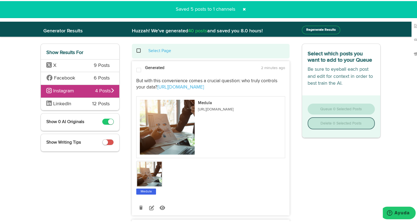
click at [81, 102] on span "LinkedIn" at bounding box center [65, 103] width 38 height 7
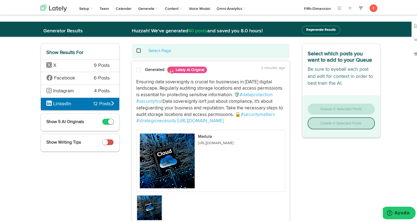
click at [155, 86] on span "Ensuring data sovereignty is crucial for businesses in [DATE] digital landscape…" at bounding box center [209, 88] width 147 height 18
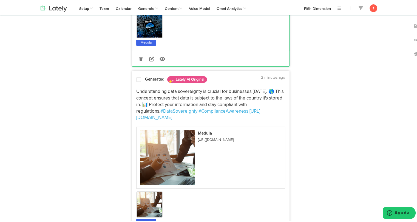
scroll to position [192, 0]
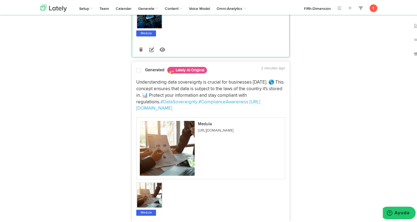
click at [147, 98] on span "Understanding data sovereignty is crucial for businesses [DATE]. 🌎 This concept…" at bounding box center [210, 91] width 149 height 24
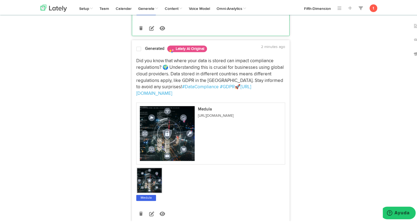
scroll to position [393, 0]
click at [140, 78] on span "Did you know that where your data is stored can impact compliance regulations? …" at bounding box center [210, 73] width 149 height 31
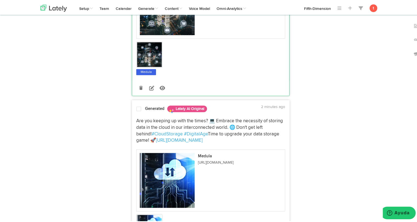
click at [142, 116] on div "Are you keeping up with the times? 💻 Embrace the necessity of storing data in t…" at bounding box center [210, 181] width 157 height 134
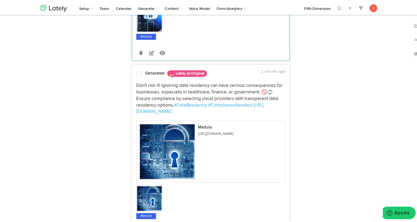
scroll to position [730, 0]
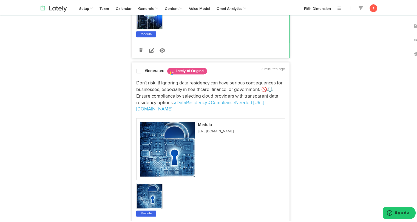
click at [146, 88] on span "Don't risk it! Ignoring data residency can have serious consequences for busine…" at bounding box center [210, 92] width 148 height 24
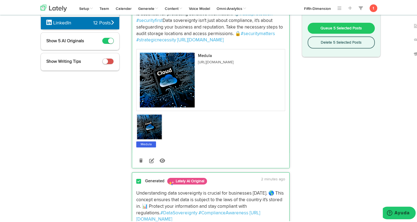
scroll to position [0, 0]
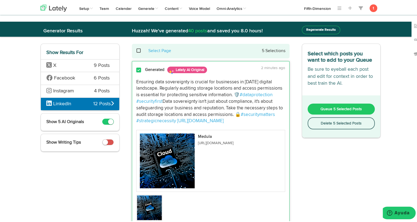
click at [323, 105] on button "Queue 5 Selected Posts" at bounding box center [341, 108] width 67 height 11
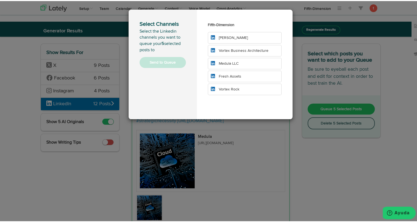
click at [238, 63] on li "Medula LLC" at bounding box center [245, 63] width 74 height 12
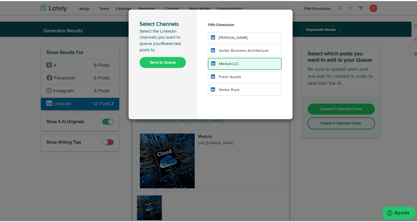
click at [159, 65] on button "Send to Queue" at bounding box center [163, 61] width 46 height 11
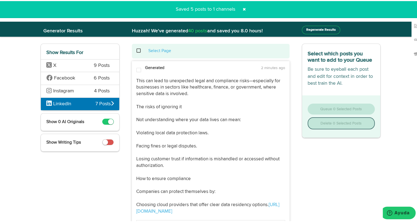
click at [245, 10] on span at bounding box center [244, 8] width 9 height 9
